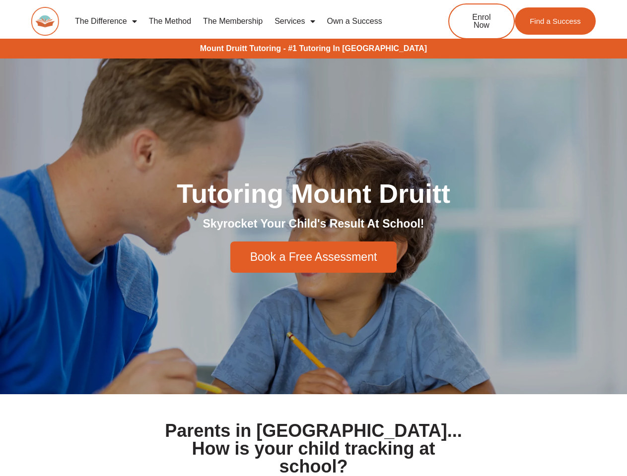
click at [313, 238] on div "Tutoring Mount Druitt Skyrocket Your Child's Result At School! Book a Free Asse…" at bounding box center [314, 226] width 566 height 103
click at [294, 21] on link "Services" at bounding box center [295, 21] width 52 height 23
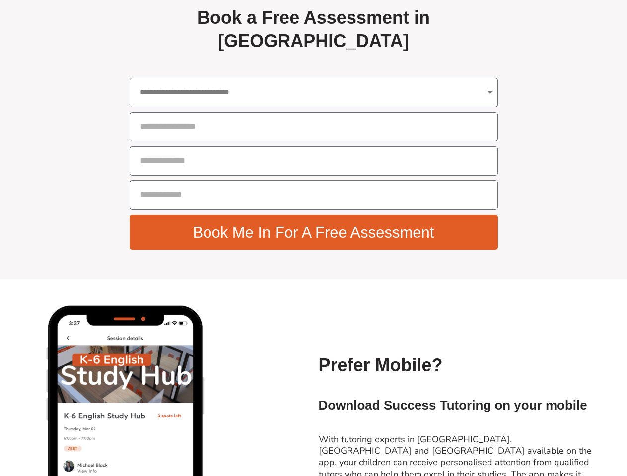
scroll to position [3569, 0]
click at [313, 238] on button "Book Me In For A Free Assessment" at bounding box center [314, 232] width 368 height 35
